Goal: Transaction & Acquisition: Purchase product/service

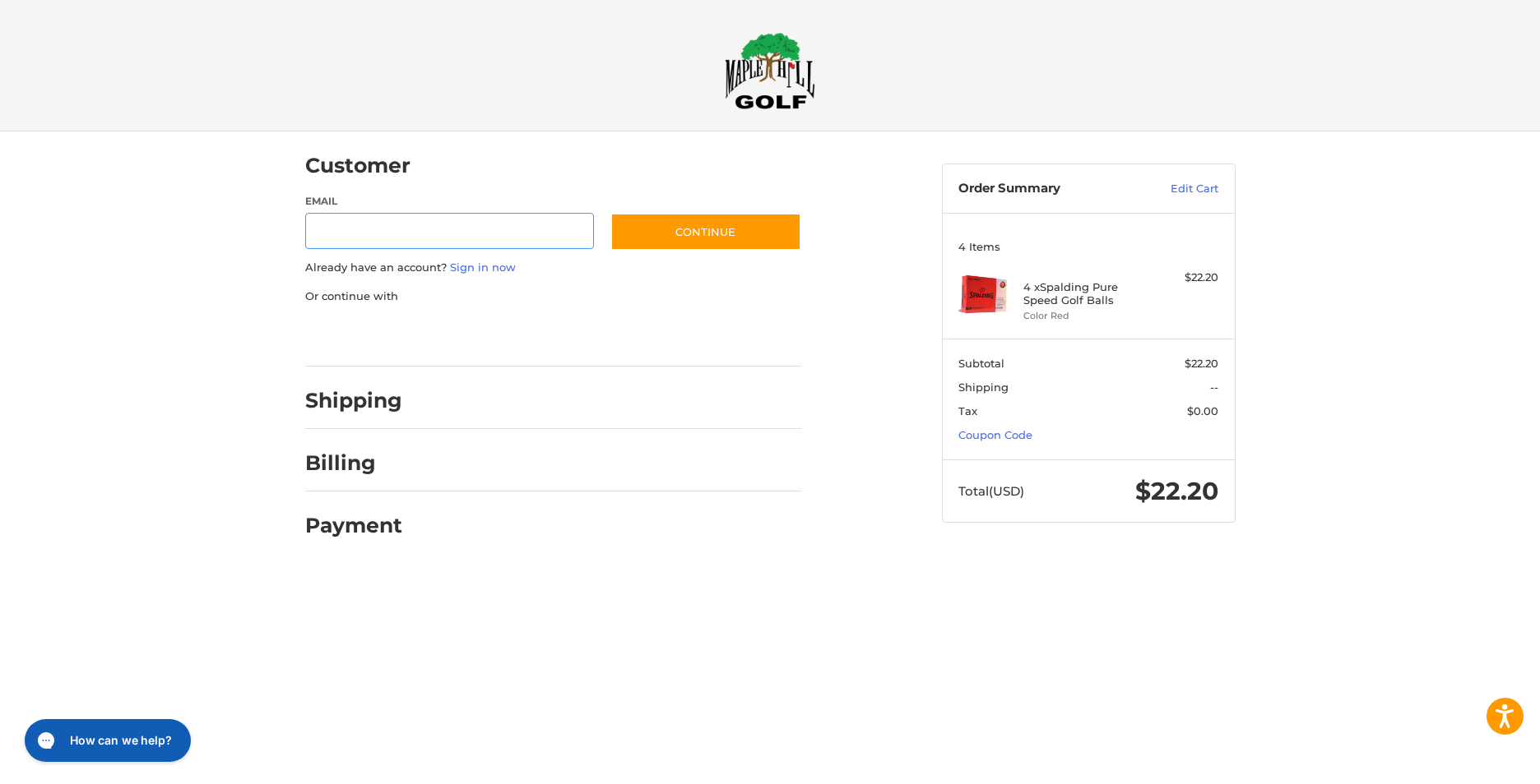
click at [330, 224] on input "Email" at bounding box center [449, 231] width 289 height 37
click at [246, 263] on div "Customer Guest Customer Email Subscribe to our newsletter. Continue Already hav…" at bounding box center [770, 350] width 1540 height 438
click at [339, 232] on input "Email" at bounding box center [449, 231] width 289 height 37
type input "**********"
click at [745, 221] on button "Continue" at bounding box center [706, 231] width 191 height 38
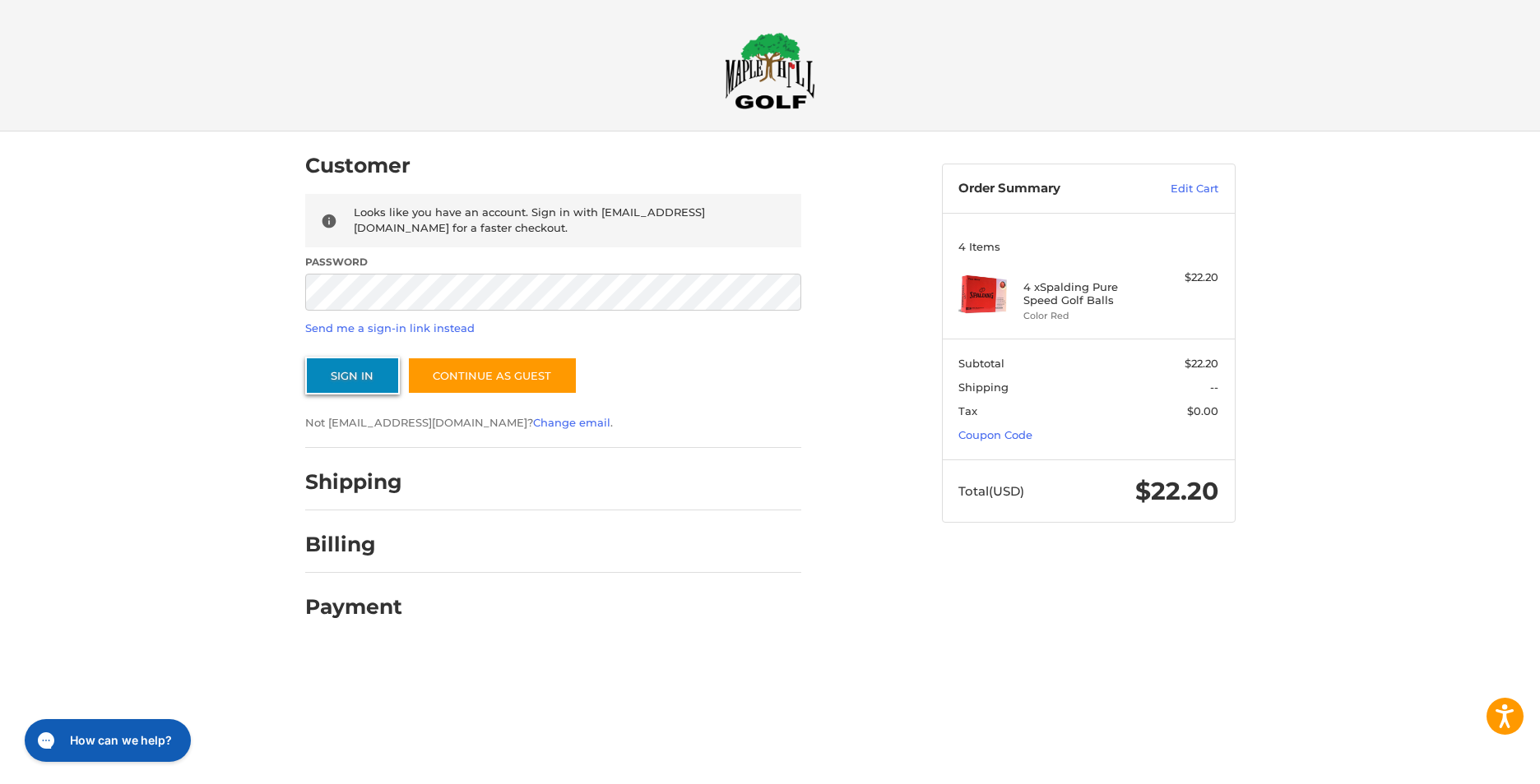
click at [377, 378] on button "Sign In" at bounding box center [353, 375] width 95 height 38
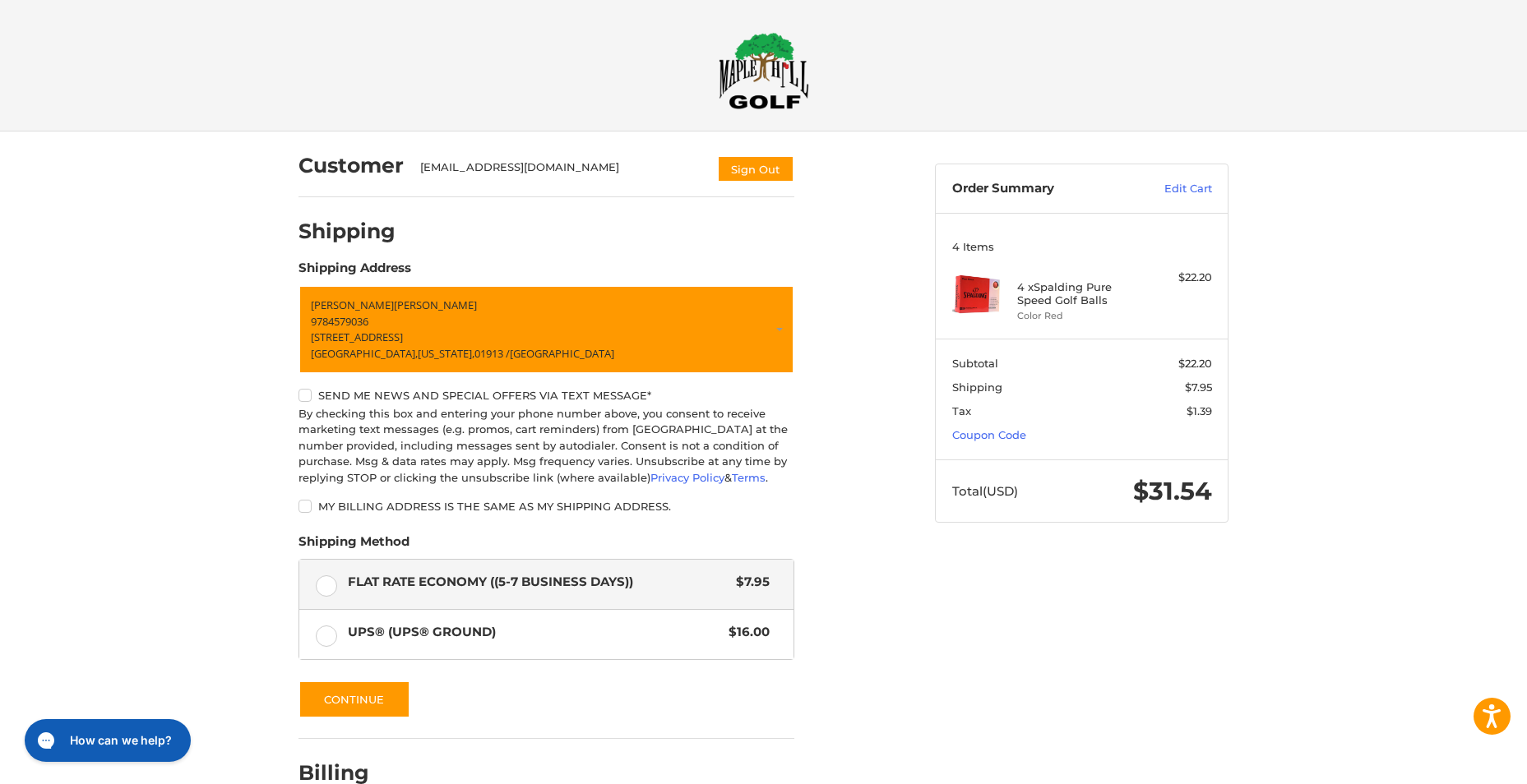
click at [764, 70] on img at bounding box center [764, 70] width 91 height 77
